Goal: Task Accomplishment & Management: Manage account settings

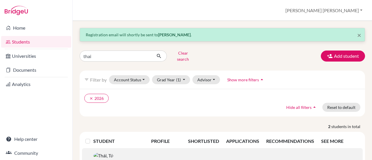
scroll to position [68, 0]
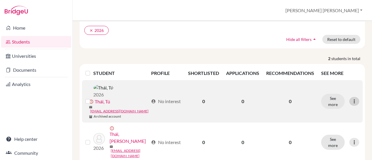
click at [351, 98] on icon at bounding box center [354, 101] width 6 height 6
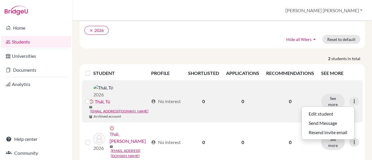
click at [101, 101] on link "Thái, Tú" at bounding box center [102, 101] width 15 height 7
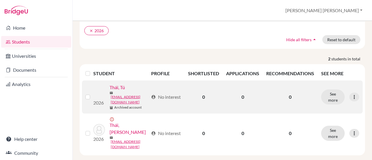
scroll to position [47, 0]
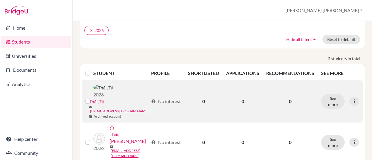
click at [92, 98] on label at bounding box center [92, 98] width 0 height 0
click at [0, 0] on input "checkbox" at bounding box center [0, 0] width 0 height 0
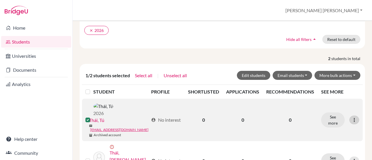
click at [351, 117] on icon at bounding box center [354, 120] width 6 height 6
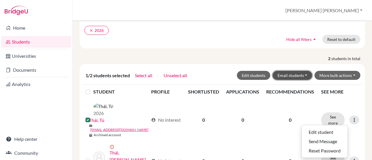
click at [287, 71] on button "Email students" at bounding box center [293, 75] width 40 height 9
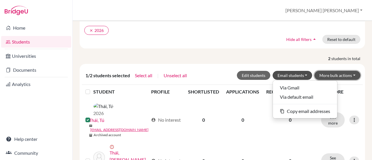
click at [320, 71] on button "More bulk actions" at bounding box center [337, 75] width 46 height 9
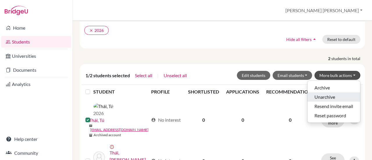
click at [321, 92] on button "Unarchive" at bounding box center [333, 96] width 53 height 9
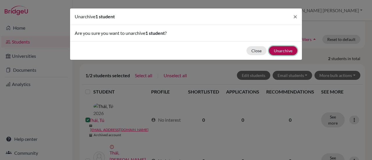
click at [283, 52] on button "Unarchive" at bounding box center [283, 50] width 28 height 9
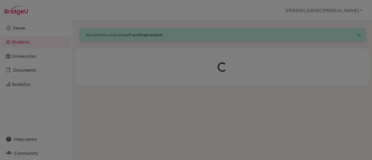
scroll to position [0, 0]
